Goal: Information Seeking & Learning: Learn about a topic

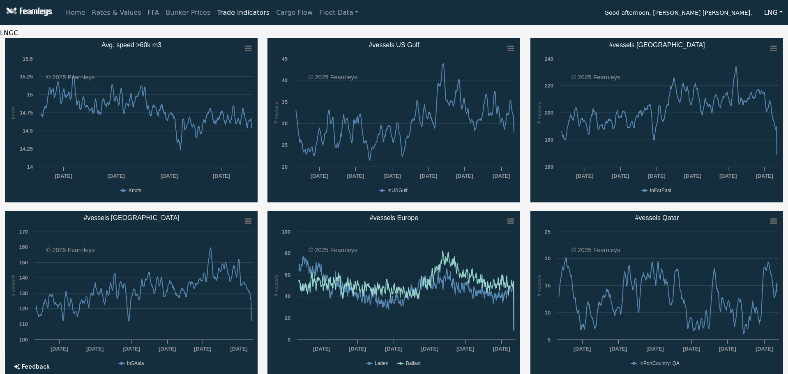
click at [773, 11] on button "LNG" at bounding box center [773, 13] width 29 height 16
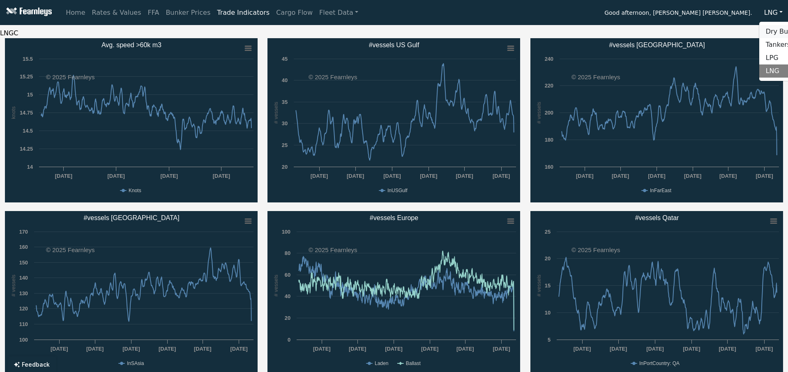
click at [774, 33] on link "Dry Bulk" at bounding box center [791, 31] width 65 height 13
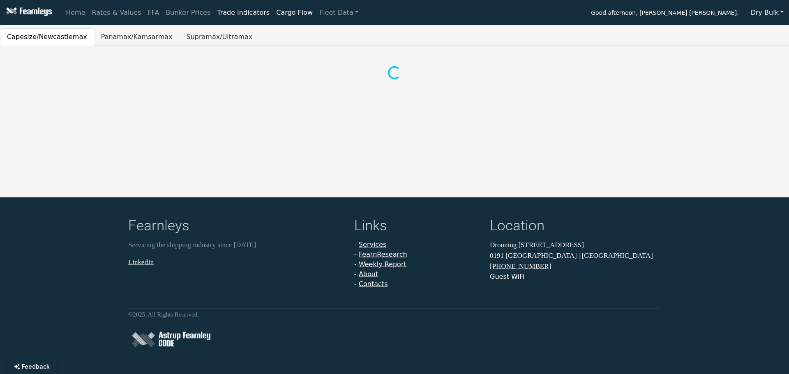
click at [273, 12] on link "Cargo Flow" at bounding box center [294, 13] width 43 height 16
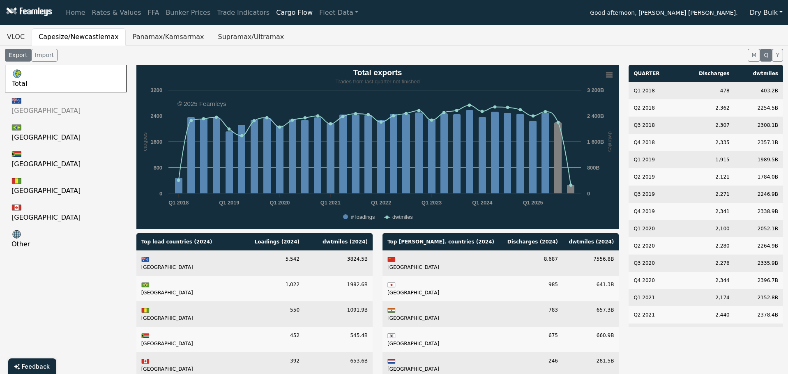
click at [81, 100] on link "[GEOGRAPHIC_DATA]" at bounding box center [66, 105] width 122 height 27
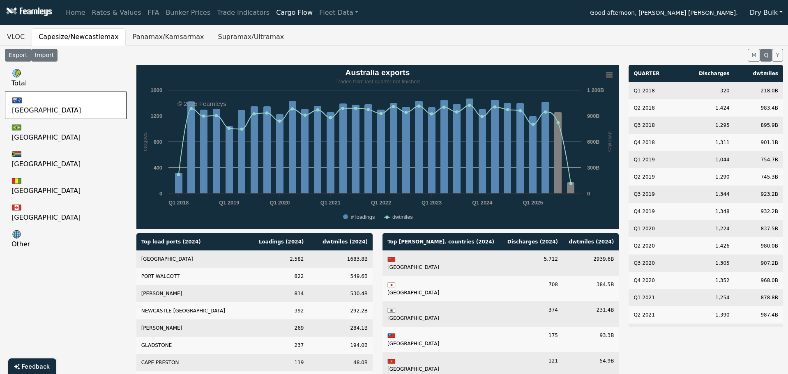
click at [43, 56] on button "Import" at bounding box center [44, 55] width 26 height 13
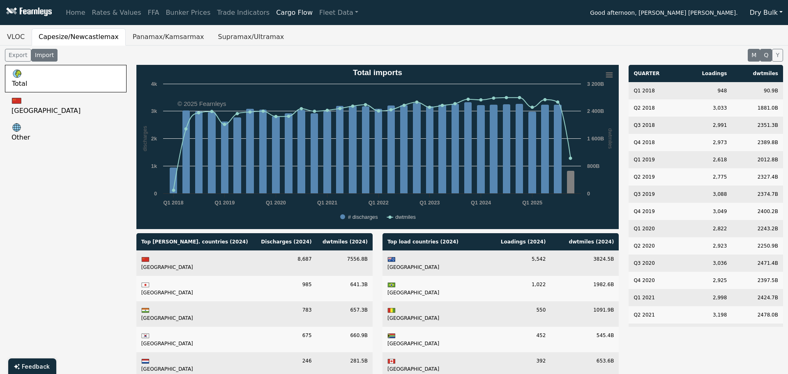
click at [753, 54] on button "M" at bounding box center [754, 55] width 12 height 13
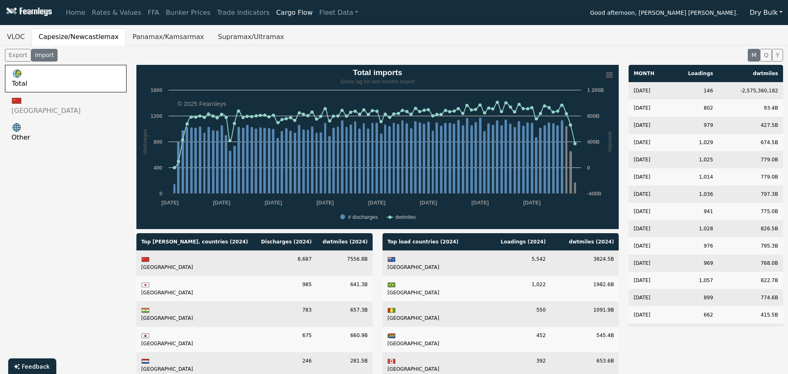
click at [43, 109] on link "[GEOGRAPHIC_DATA]" at bounding box center [66, 105] width 122 height 27
